Goal: Transaction & Acquisition: Purchase product/service

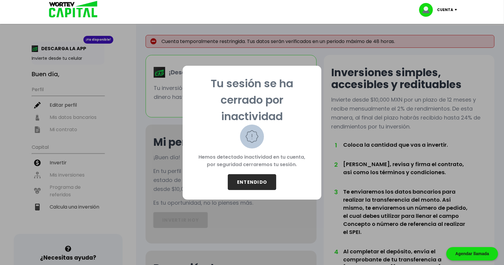
click at [260, 184] on button "ENTENDIDO" at bounding box center [252, 182] width 48 height 16
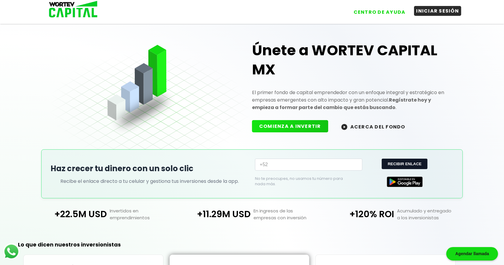
click at [420, 11] on button "INICIAR SESIÓN" at bounding box center [438, 11] width 48 height 10
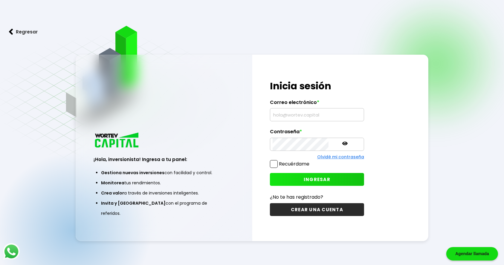
click at [290, 117] on input "text" at bounding box center [317, 114] width 89 height 13
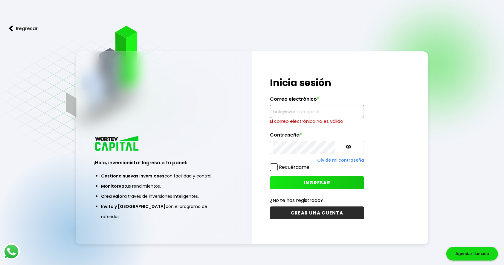
type input "vite0087@gmail.com"
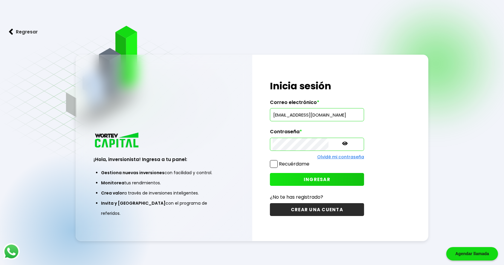
click at [275, 161] on span at bounding box center [274, 164] width 8 height 8
click at [311, 161] on input "Recuérdame" at bounding box center [311, 161] width 0 height 0
click at [304, 177] on span "INGRESAR" at bounding box center [317, 179] width 27 height 6
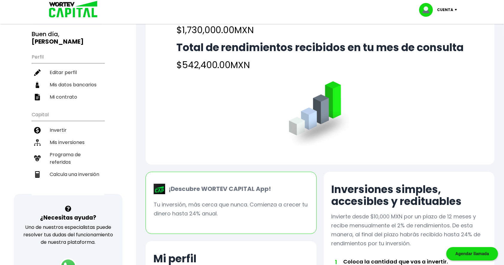
scroll to position [40, 0]
click at [67, 142] on li "Mis inversiones" at bounding box center [68, 143] width 73 height 12
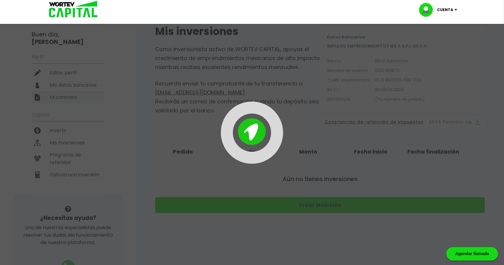
click at [67, 142] on div "¡Ya disponible! DESCARGA LA APP Invierte desde tu celular Buen día, EFREN HOMER…" at bounding box center [252, 153] width 504 height 374
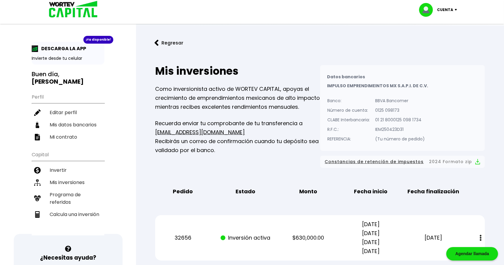
click at [158, 39] on button "Regresar" at bounding box center [169, 43] width 47 height 16
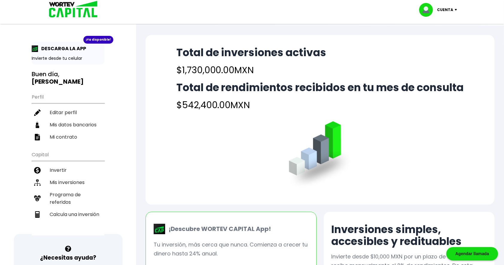
scroll to position [8, 0]
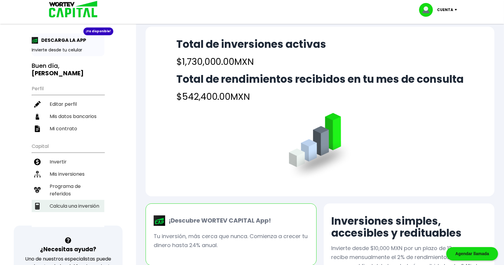
click at [68, 205] on li "Calcula una inversión" at bounding box center [68, 206] width 73 height 12
select select "1"
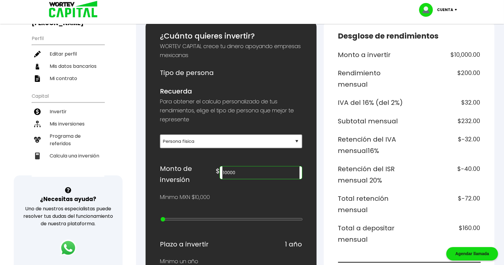
scroll to position [60, 0]
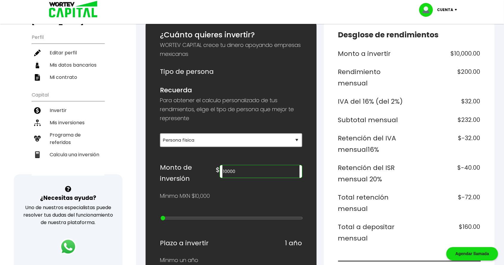
click at [257, 171] on input "10000" at bounding box center [260, 171] width 77 height 13
drag, startPoint x: 257, startPoint y: 171, endPoint x: 230, endPoint y: 173, distance: 26.4
click at [230, 173] on div "Monto de inversión $ 10000" at bounding box center [231, 173] width 142 height 22
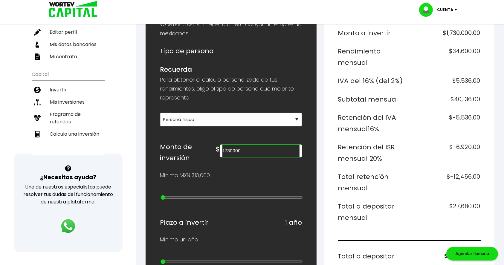
scroll to position [80, 0]
click at [245, 150] on input "1730000" at bounding box center [260, 151] width 77 height 13
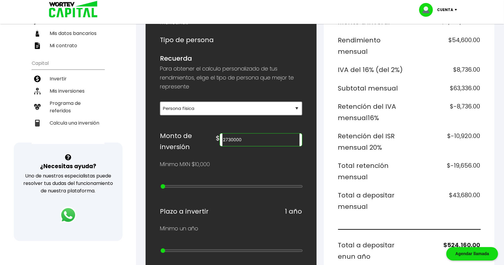
scroll to position [92, 0]
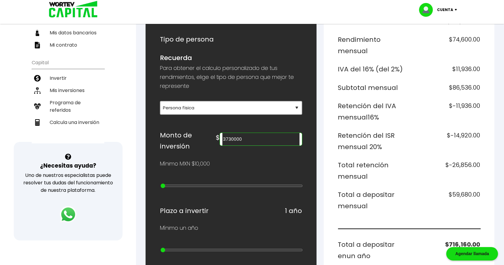
click at [275, 139] on input "3730000" at bounding box center [260, 139] width 77 height 13
type input "3000000"
click at [73, 90] on li "Mis inversiones" at bounding box center [68, 90] width 73 height 12
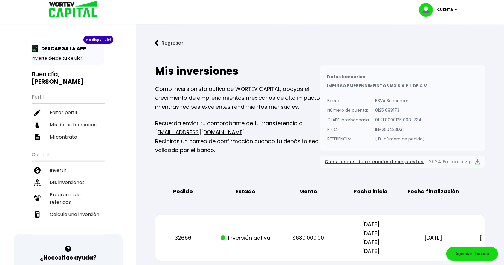
click at [168, 38] on button "Regresar" at bounding box center [169, 43] width 47 height 16
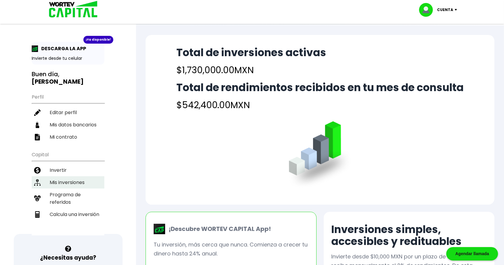
click at [74, 184] on li "Mis inversiones" at bounding box center [68, 182] width 73 height 12
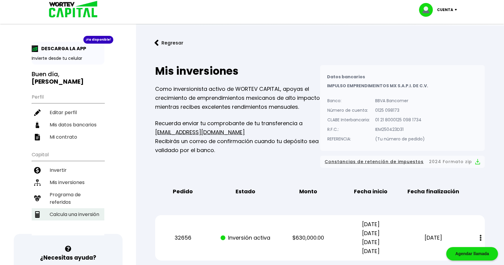
click at [88, 213] on li "Calcula una inversión" at bounding box center [68, 214] width 73 height 12
select select "1"
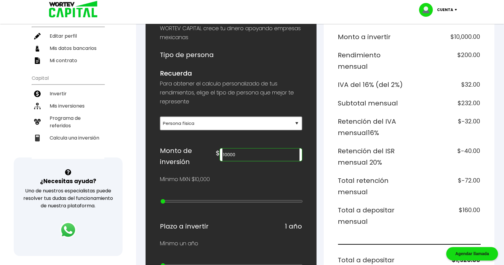
scroll to position [81, 0]
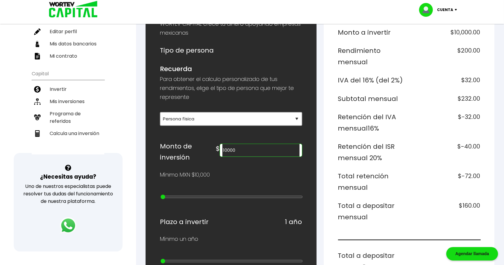
click at [254, 151] on input "10000" at bounding box center [260, 150] width 77 height 13
drag, startPoint x: 258, startPoint y: 150, endPoint x: 232, endPoint y: 149, distance: 26.3
click at [232, 149] on div "Monto de inversión $ 10000" at bounding box center [231, 152] width 142 height 22
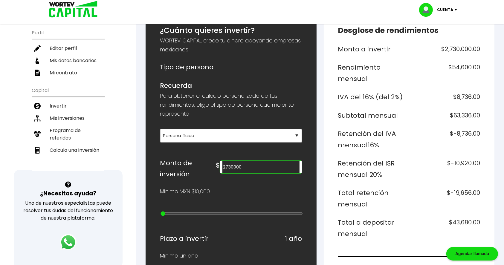
scroll to position [64, 0]
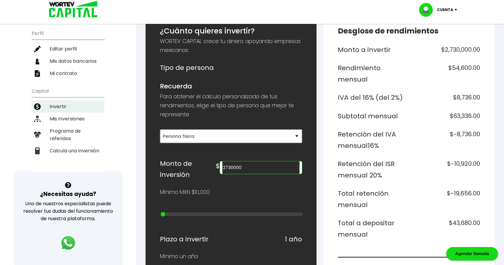
type input "2730000"
click at [68, 101] on li "Invertir" at bounding box center [68, 106] width 73 height 12
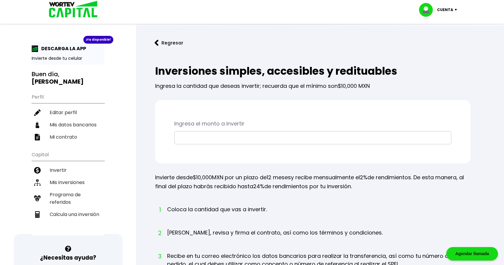
click at [255, 139] on input "text" at bounding box center [313, 137] width 272 height 13
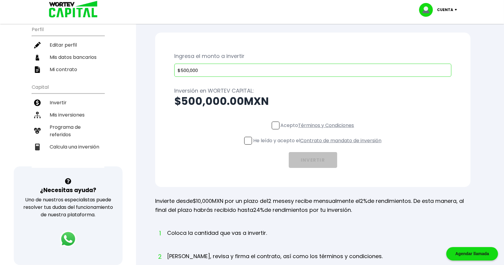
scroll to position [68, 0]
type input "$500,000"
click at [272, 124] on span at bounding box center [276, 125] width 8 height 8
click at [319, 129] on input "Acepto Términos y Condiciones" at bounding box center [319, 129] width 0 height 0
click at [246, 143] on span at bounding box center [248, 140] width 8 height 8
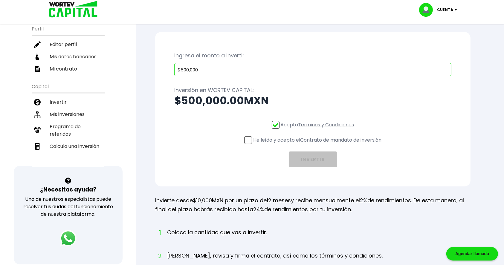
click at [319, 145] on input "He leído y acepto el Contrato de mandato de inversión" at bounding box center [319, 145] width 0 height 0
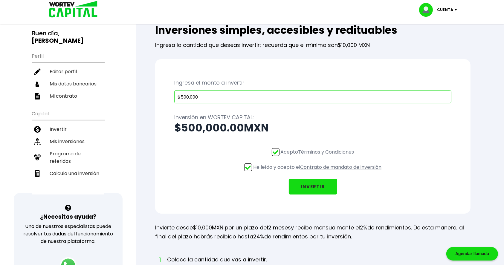
scroll to position [43, 0]
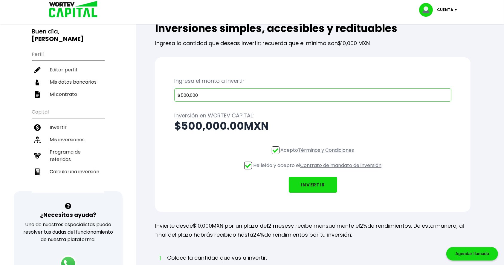
click at [305, 185] on button "INVERTIR" at bounding box center [313, 185] width 48 height 16
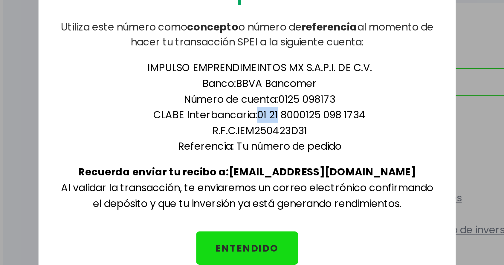
drag, startPoint x: 258, startPoint y: 109, endPoint x: 267, endPoint y: 108, distance: 9.6
click at [267, 108] on li "CLABE Interbancaria: 01 21 8000125 098 1734" at bounding box center [257, 110] width 167 height 7
drag, startPoint x: 269, startPoint y: 109, endPoint x: 280, endPoint y: 110, distance: 10.9
click at [280, 110] on li "CLABE Interbancaria: 01 21 8000125 098 1734" at bounding box center [257, 110] width 167 height 7
click at [283, 110] on li "CLABE Interbancaria: 01 21 8000125 098 1734" at bounding box center [257, 110] width 167 height 7
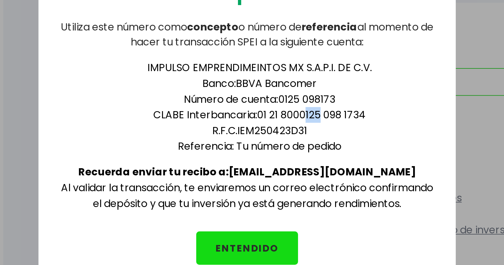
drag, startPoint x: 286, startPoint y: 110, endPoint x: 281, endPoint y: 109, distance: 5.1
click at [281, 109] on li "CLABE Interbancaria: 01 21 8000125 098 1734" at bounding box center [257, 110] width 167 height 7
drag, startPoint x: 289, startPoint y: 110, endPoint x: 297, endPoint y: 109, distance: 8.4
click at [297, 109] on li "CLABE Interbancaria: 01 21 8000125 098 1734" at bounding box center [257, 110] width 167 height 7
drag, startPoint x: 299, startPoint y: 109, endPoint x: 309, endPoint y: 110, distance: 9.9
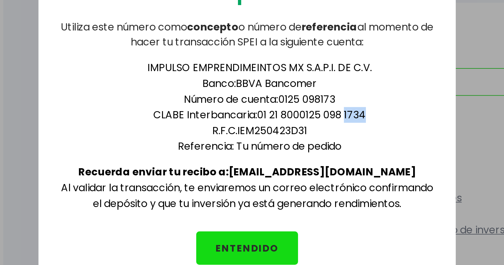
click at [309, 110] on li "CLABE Interbancaria: 01 21 8000125 098 1734" at bounding box center [257, 110] width 167 height 7
click at [281, 110] on li "CLABE Interbancaria: 01 21 8000125 098 1734" at bounding box center [257, 110] width 167 height 7
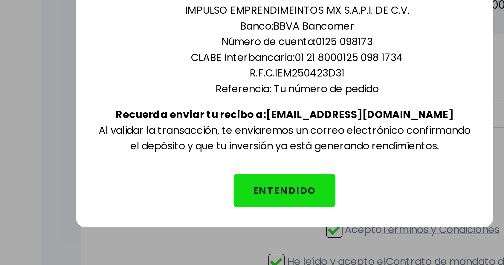
scroll to position [0, 0]
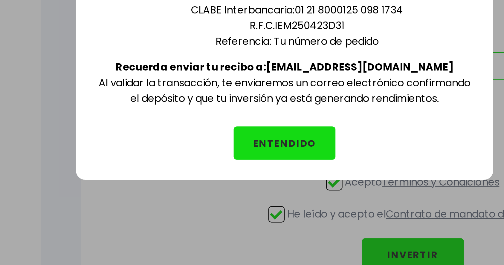
click at [251, 174] on button "ENTENDIDO" at bounding box center [252, 174] width 48 height 16
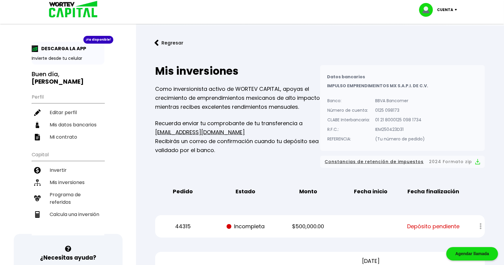
click at [168, 46] on button "Regresar" at bounding box center [169, 43] width 47 height 16
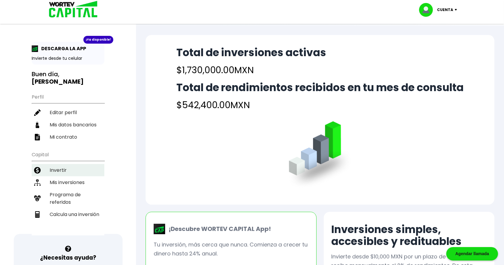
click at [60, 168] on li "Invertir" at bounding box center [68, 170] width 73 height 12
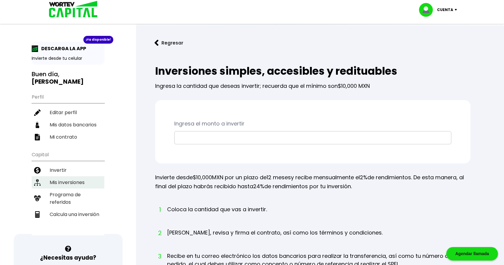
click at [53, 183] on li "Mis inversiones" at bounding box center [68, 182] width 73 height 12
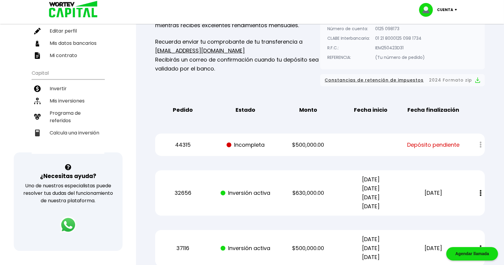
scroll to position [91, 0]
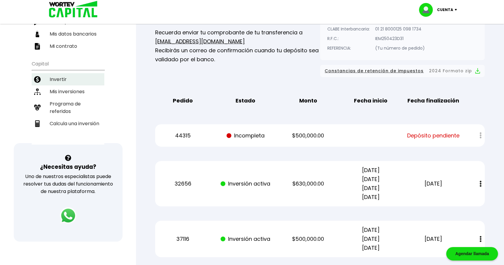
click at [64, 74] on li "Invertir" at bounding box center [68, 79] width 73 height 12
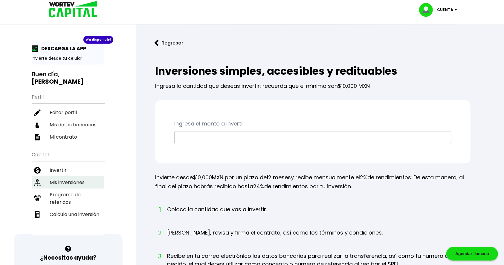
click at [62, 179] on li "Mis inversiones" at bounding box center [68, 182] width 73 height 12
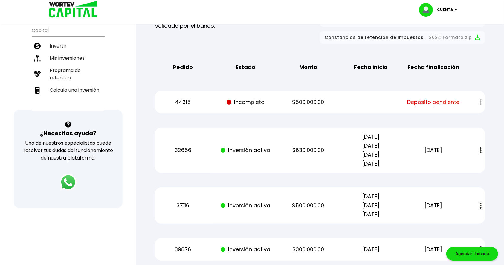
scroll to position [125, 0]
click at [479, 99] on div at bounding box center [476, 101] width 16 height 13
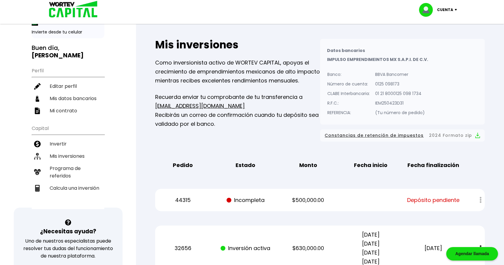
scroll to position [43, 0]
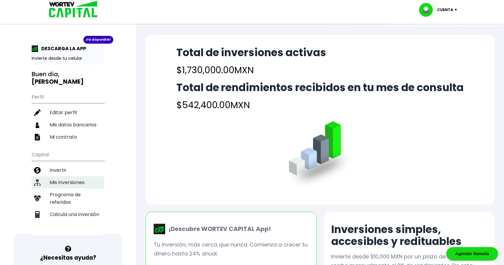
click at [64, 183] on li "Mis inversiones" at bounding box center [68, 182] width 73 height 12
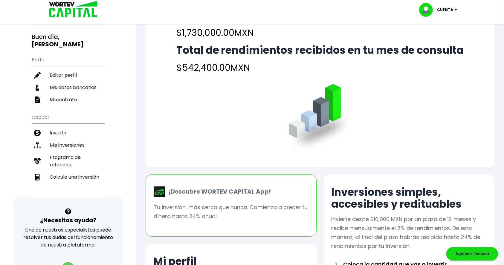
scroll to position [36, 0]
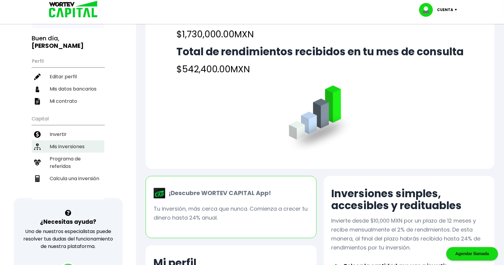
click at [54, 145] on li "Mis inversiones" at bounding box center [68, 146] width 73 height 12
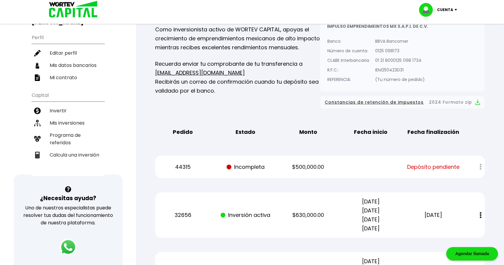
scroll to position [67, 0]
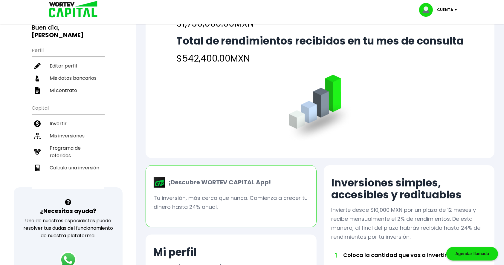
scroll to position [4, 0]
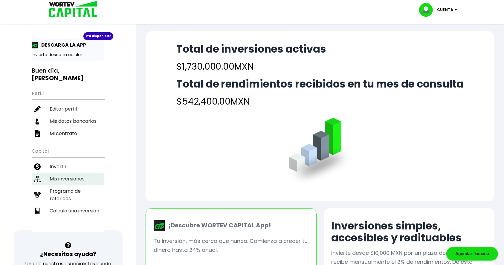
click at [70, 177] on li "Mis inversiones" at bounding box center [68, 179] width 73 height 12
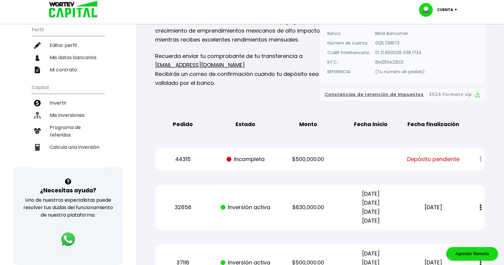
scroll to position [68, 0]
